Goal: Complete application form

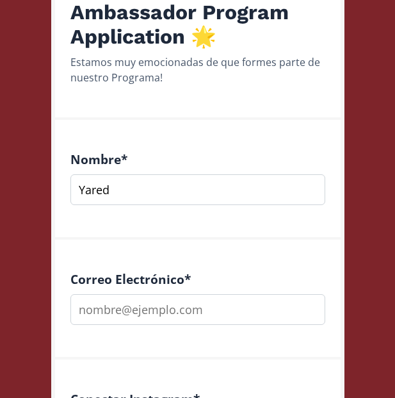
scroll to position [181, 0]
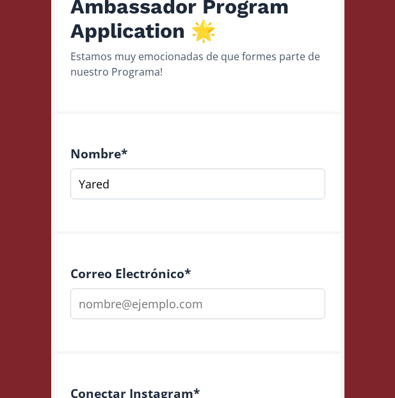
click at [308, 180] on input "Yared" at bounding box center [197, 183] width 255 height 31
click at [230, 181] on input "Yared" at bounding box center [197, 183] width 255 height 31
type input "Yared"
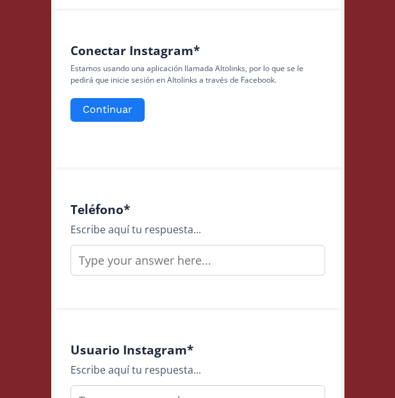
scroll to position [525, 0]
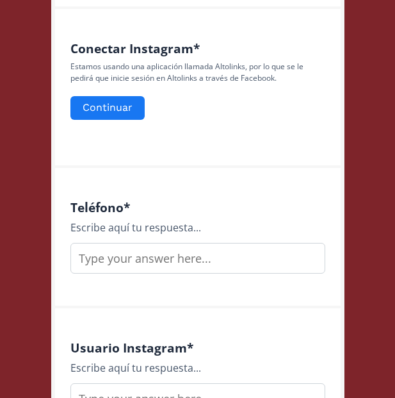
type input "[EMAIL_ADDRESS][DOMAIN_NAME]"
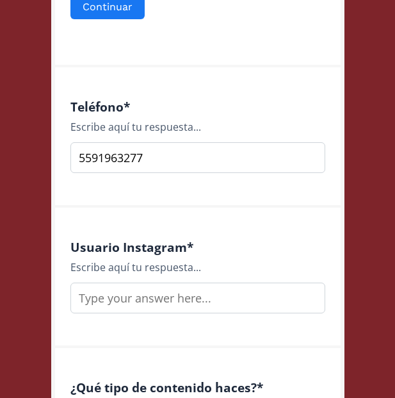
scroll to position [649, 0]
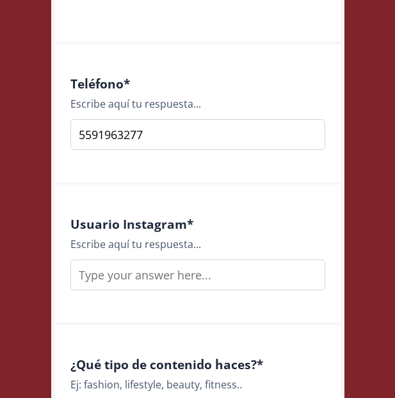
type input "5591963277"
click at [177, 277] on input "text" at bounding box center [197, 274] width 255 height 31
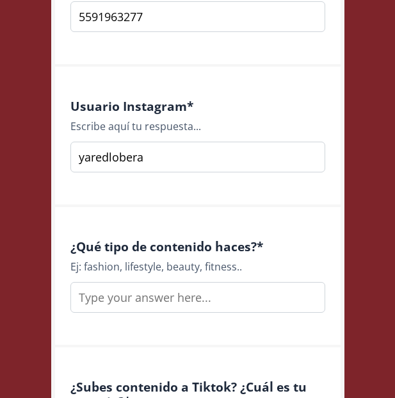
scroll to position [781, 0]
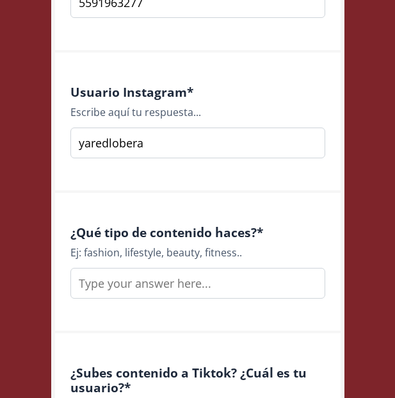
type input "yaredlobera"
click at [224, 274] on input "text" at bounding box center [197, 283] width 255 height 31
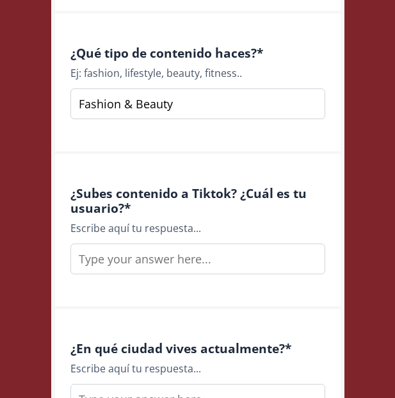
scroll to position [965, 0]
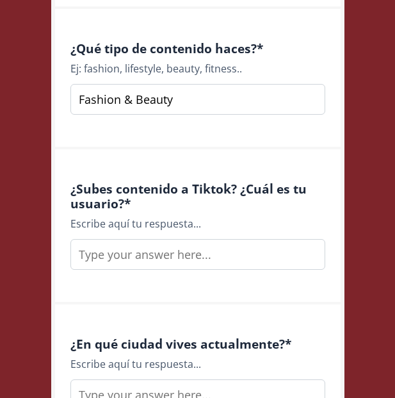
type input "Fashion & Beauty"
click at [242, 248] on input "text" at bounding box center [197, 254] width 255 height 31
click at [94, 251] on input "Si, Yaredlobera" at bounding box center [197, 254] width 255 height 31
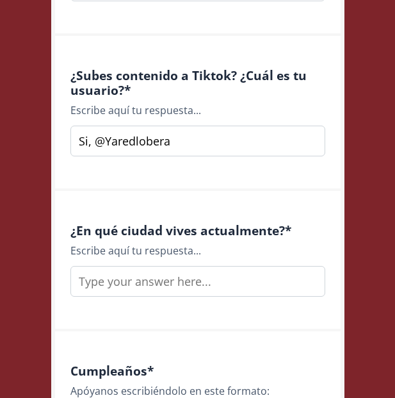
scroll to position [1122, 0]
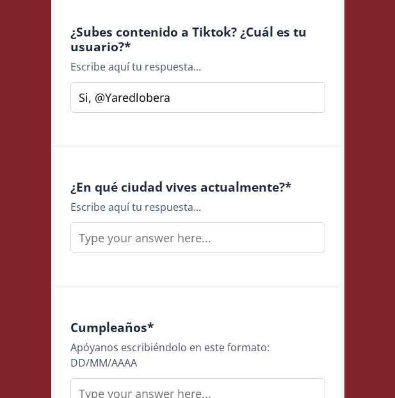
type input "Si, @Yaredlobera"
click at [142, 237] on input "[GEOGRAPHIC_DATA]" at bounding box center [197, 237] width 255 height 31
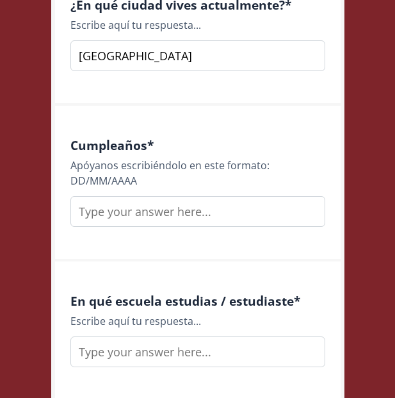
scroll to position [1312, 0]
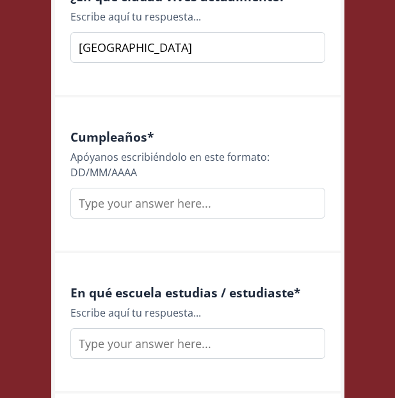
type input "[GEOGRAPHIC_DATA]"
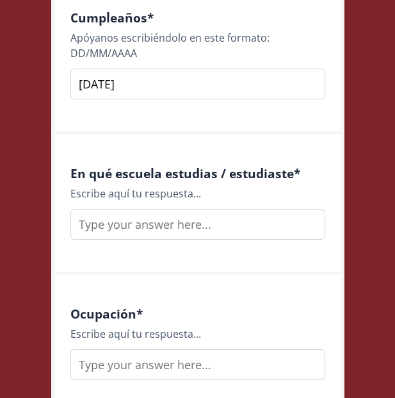
scroll to position [1438, 0]
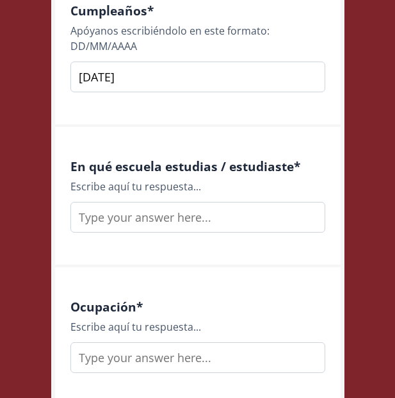
type input "[DATE]"
click at [183, 218] on input "text" at bounding box center [197, 217] width 255 height 31
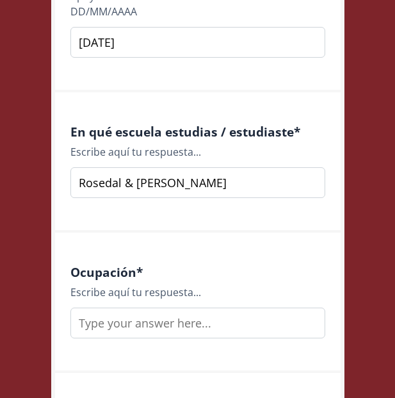
scroll to position [1482, 0]
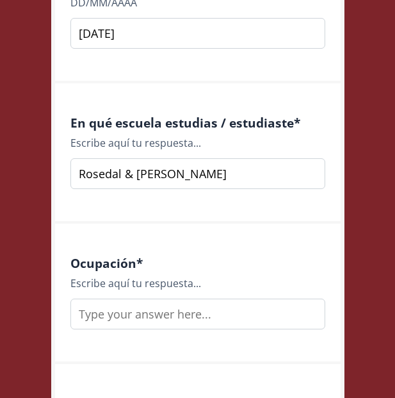
click at [121, 176] on input "Rosedal & [PERSON_NAME]" at bounding box center [197, 173] width 255 height 31
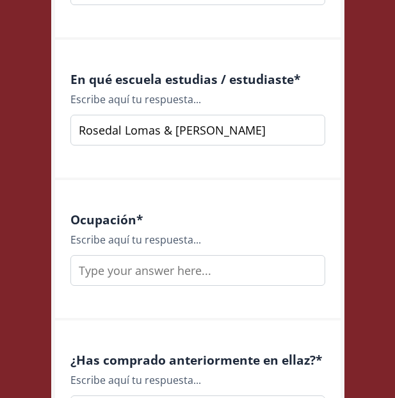
scroll to position [1561, 0]
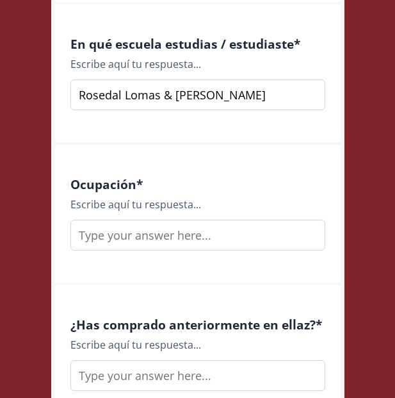
type input "Rosedal Lomas & [PERSON_NAME]"
click at [152, 232] on input "text" at bounding box center [197, 235] width 255 height 31
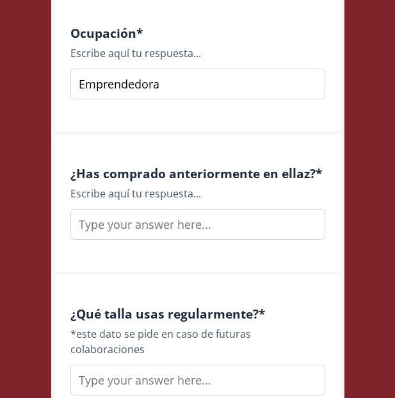
scroll to position [1734, 0]
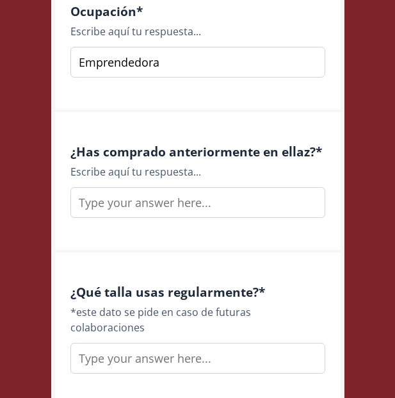
type input "Emprendedora"
click at [222, 202] on input "text" at bounding box center [197, 202] width 255 height 31
type input "No"
click at [231, 343] on input "text" at bounding box center [197, 358] width 255 height 31
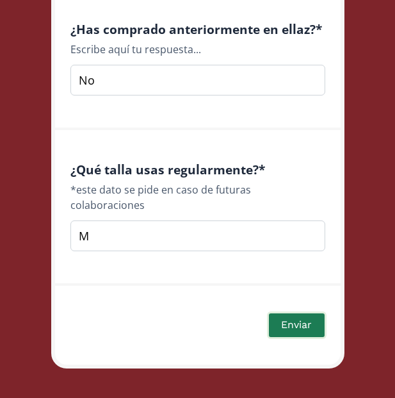
type input "M"
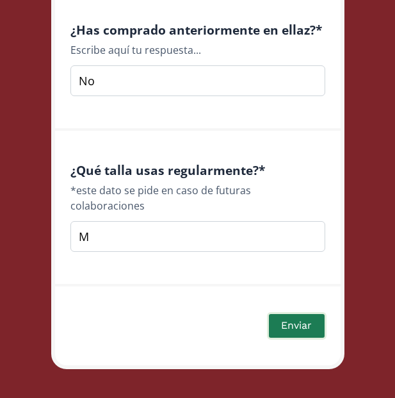
click at [291, 312] on button "Enviar" at bounding box center [296, 326] width 59 height 28
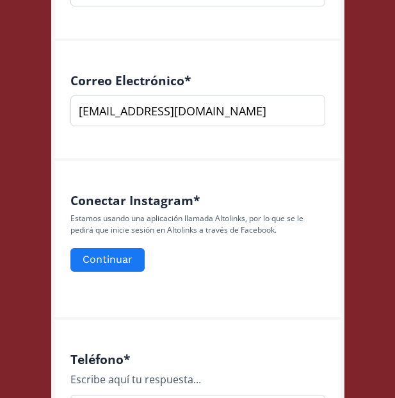
scroll to position [373, 0]
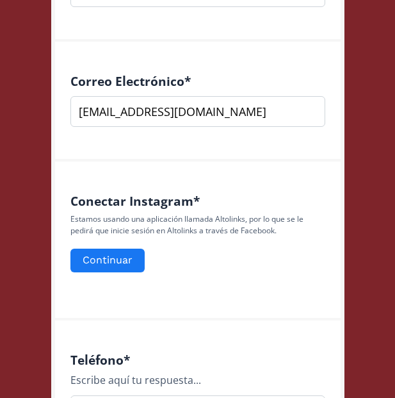
click at [128, 289] on div "Conectar Instagram * Estamos usando una aplicación llamada Altolinks, por lo qu…" at bounding box center [198, 240] width 286 height 159
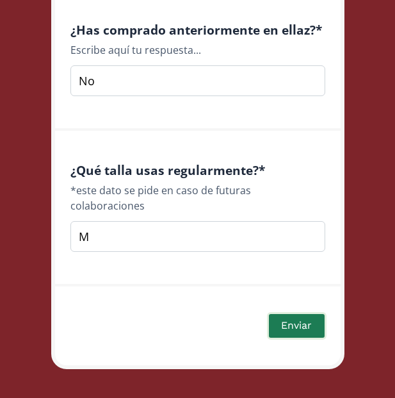
click at [282, 312] on button "Enviar" at bounding box center [296, 326] width 59 height 28
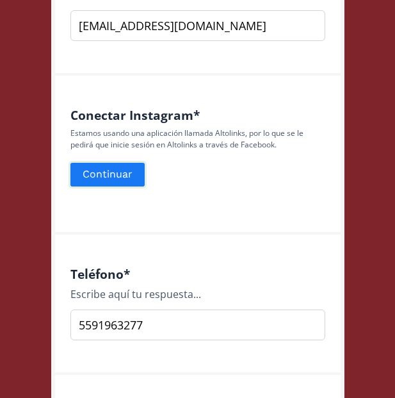
click at [131, 178] on button "Continuar" at bounding box center [108, 175] width 78 height 28
